Goal: Task Accomplishment & Management: Manage account settings

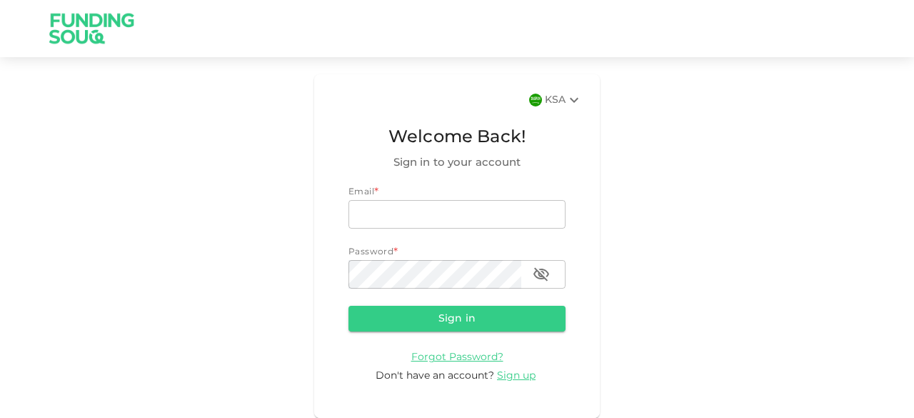
type input "[EMAIL_ADDRESS][DOMAIN_NAME]"
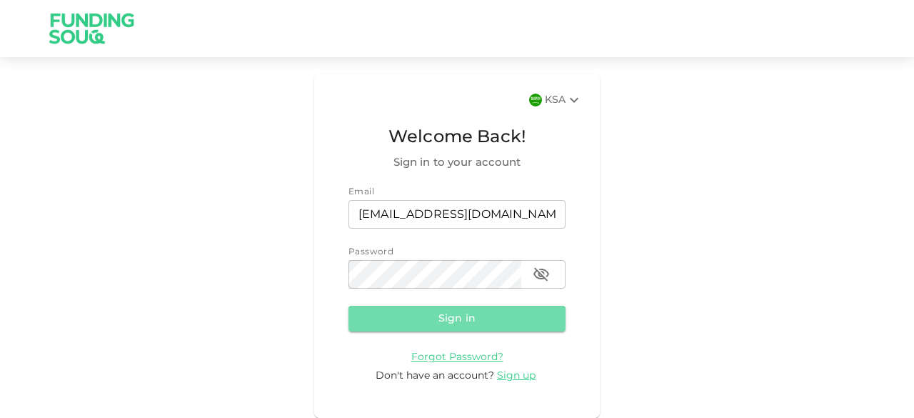
click at [458, 315] on button "Sign in" at bounding box center [456, 318] width 217 height 26
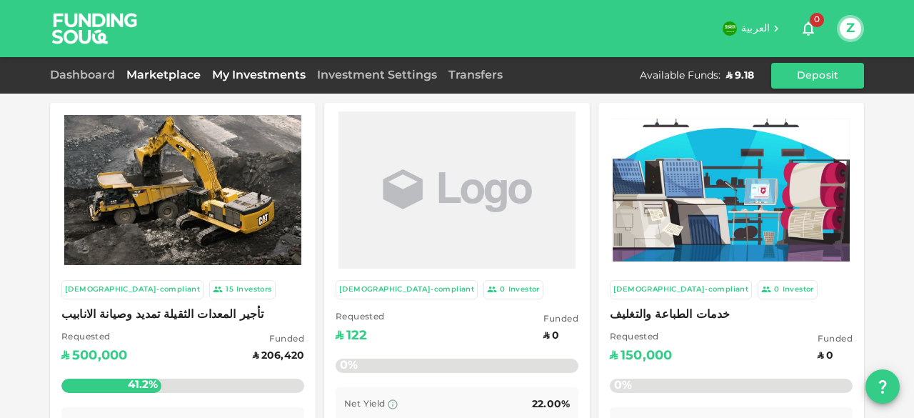
click at [275, 72] on link "My Investments" at bounding box center [258, 75] width 105 height 11
